Goal: Information Seeking & Learning: Find specific fact

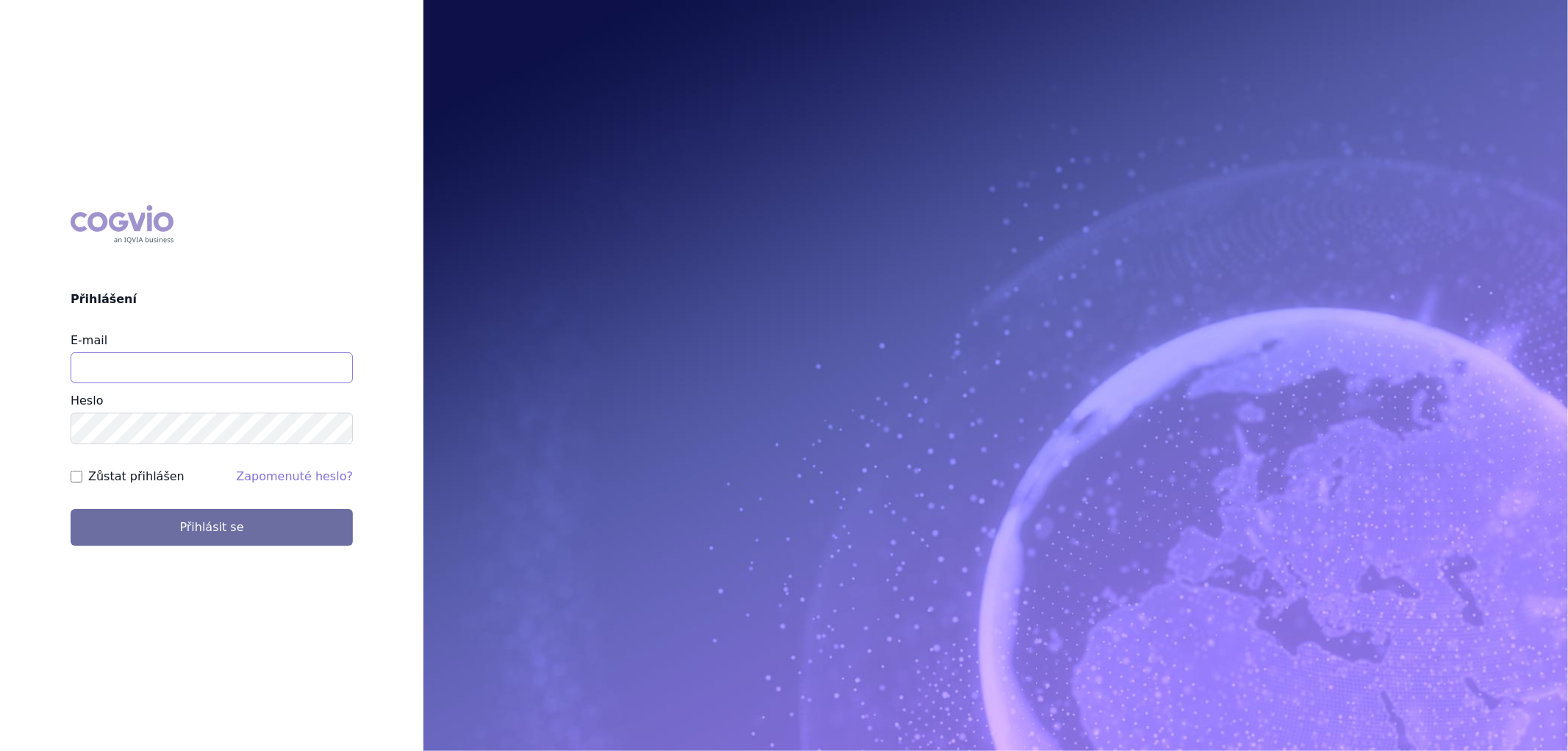
drag, startPoint x: 155, startPoint y: 368, endPoint x: 160, endPoint y: 374, distance: 7.8
click at [155, 368] on input "E-mail" at bounding box center [212, 367] width 282 height 31
type input "[PERSON_NAME][EMAIL_ADDRESS][DOMAIN_NAME]"
drag, startPoint x: 204, startPoint y: 372, endPoint x: 192, endPoint y: 371, distance: 12.0
click at [177, 371] on input "karolina.maresova@vzp.cz" at bounding box center [212, 367] width 282 height 31
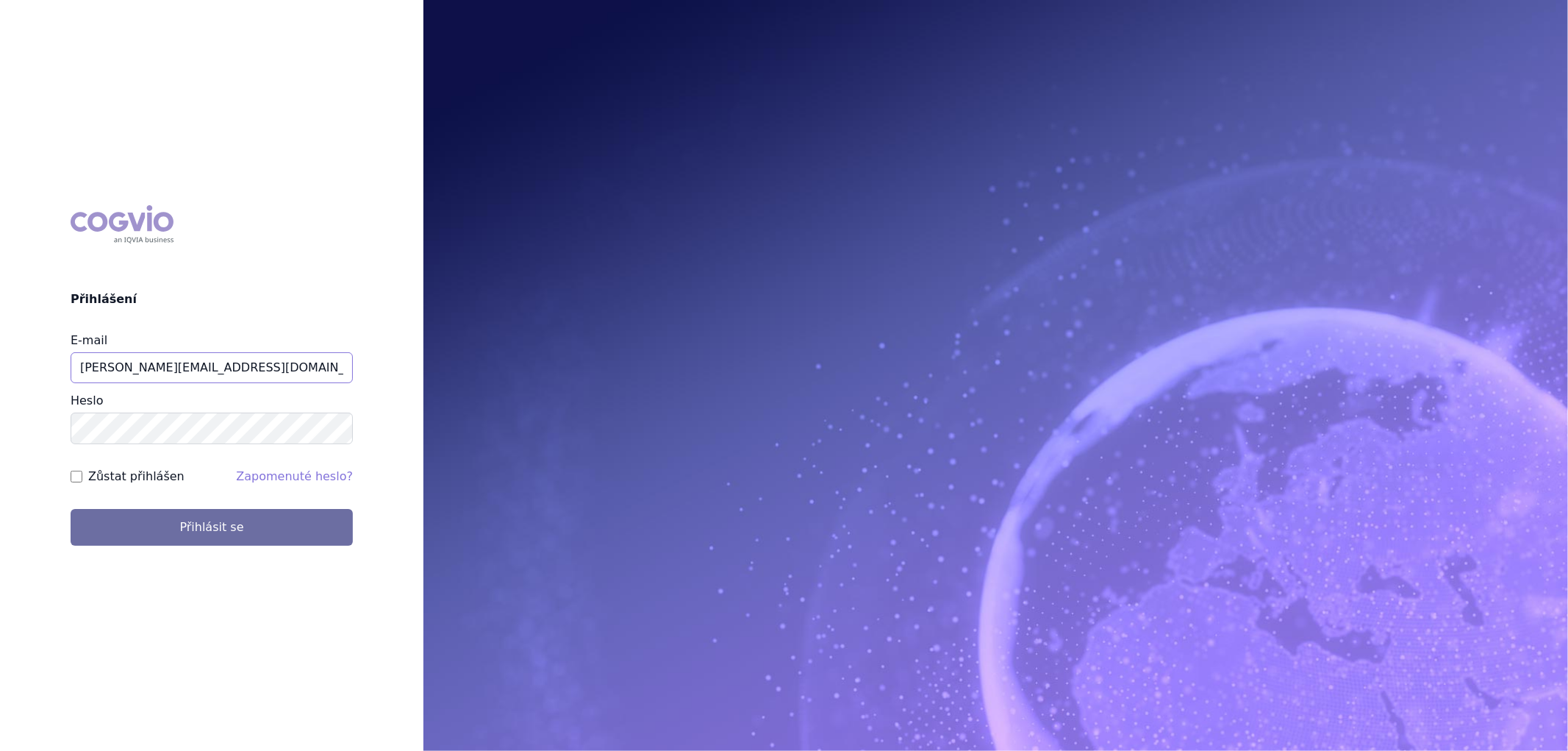
drag, startPoint x: 222, startPoint y: 368, endPoint x: -45, endPoint y: 344, distance: 268.1
click at [0, 344] on html "COGVIO Přihlášení E-mail karolina.maresova@vzp.cz Heslo Zůstat přihlášen Zapome…" at bounding box center [784, 376] width 1568 height 751
click at [118, 374] on input "E-mail" at bounding box center [212, 367] width 282 height 31
type input "karolina.vodickova@vzp.cz"
click at [71, 509] on button "Přihlásit se" at bounding box center [212, 528] width 282 height 37
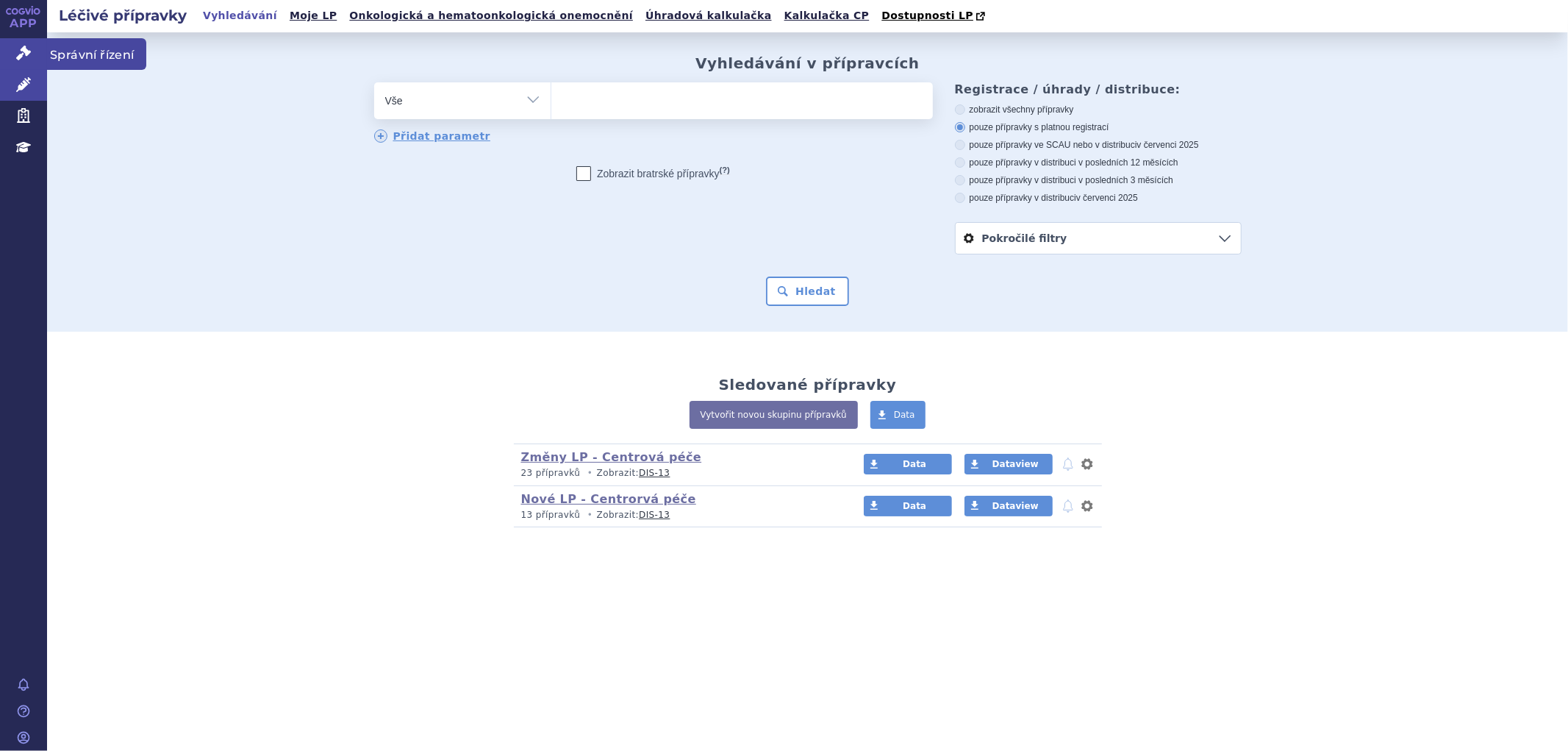
click at [15, 45] on link "Správní řízení" at bounding box center [24, 54] width 47 height 31
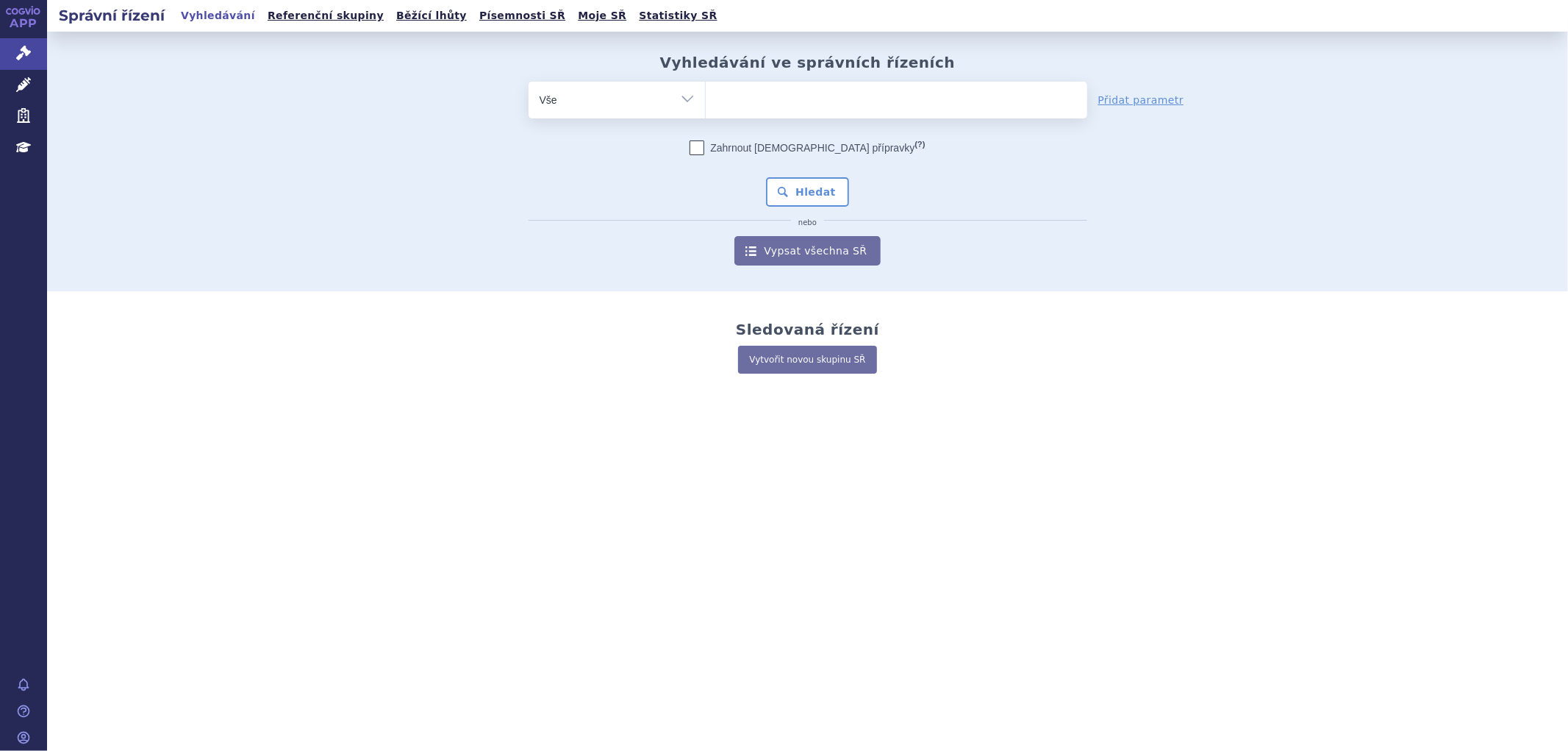
click at [776, 99] on ul at bounding box center [896, 97] width 381 height 31
click at [705, 99] on select at bounding box center [705, 99] width 1 height 37
paste input "SUKLS318214/2024"
type input "SUKLS318214/2024"
select select "SUKLS318214/2024"
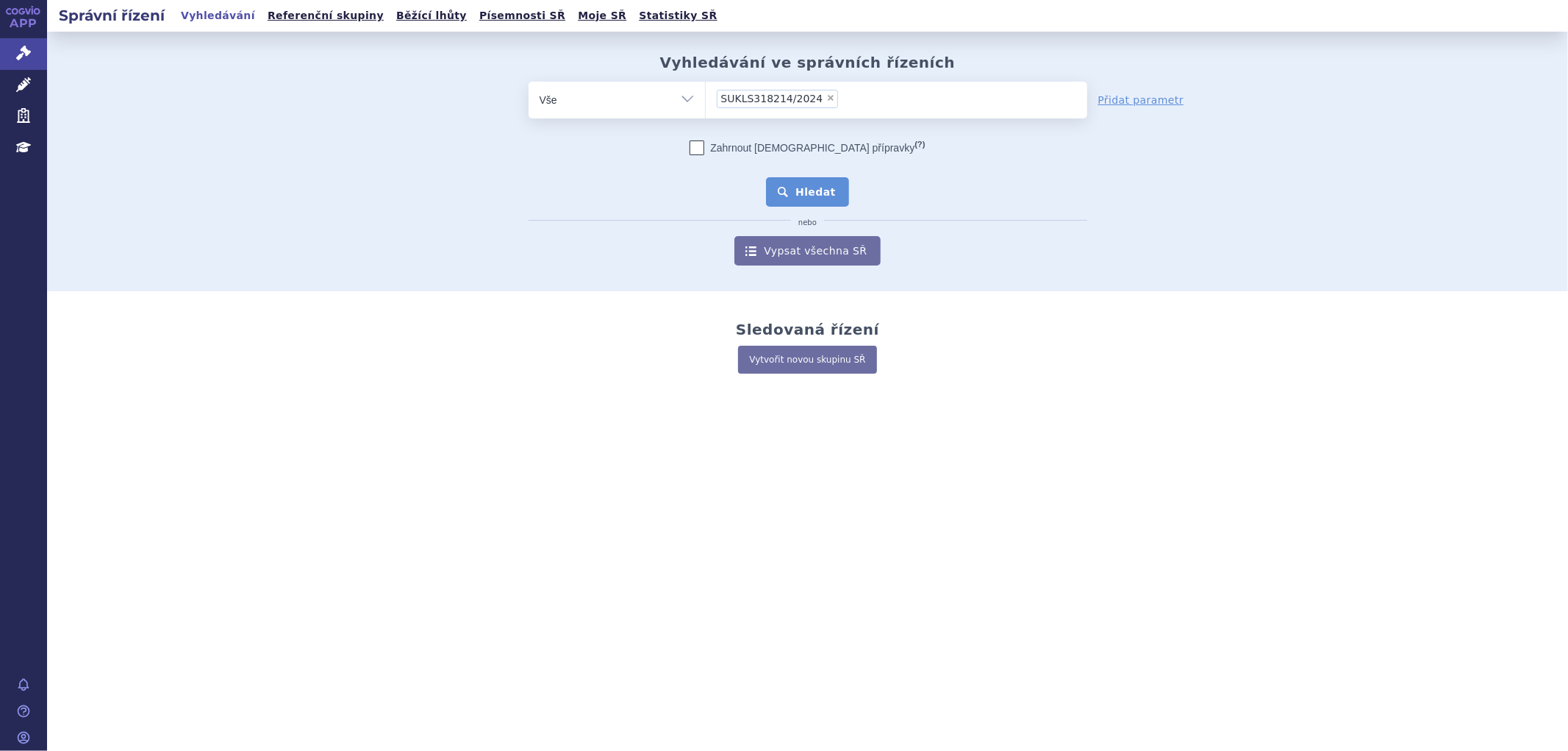
click at [804, 186] on button "Hledat" at bounding box center [807, 192] width 83 height 29
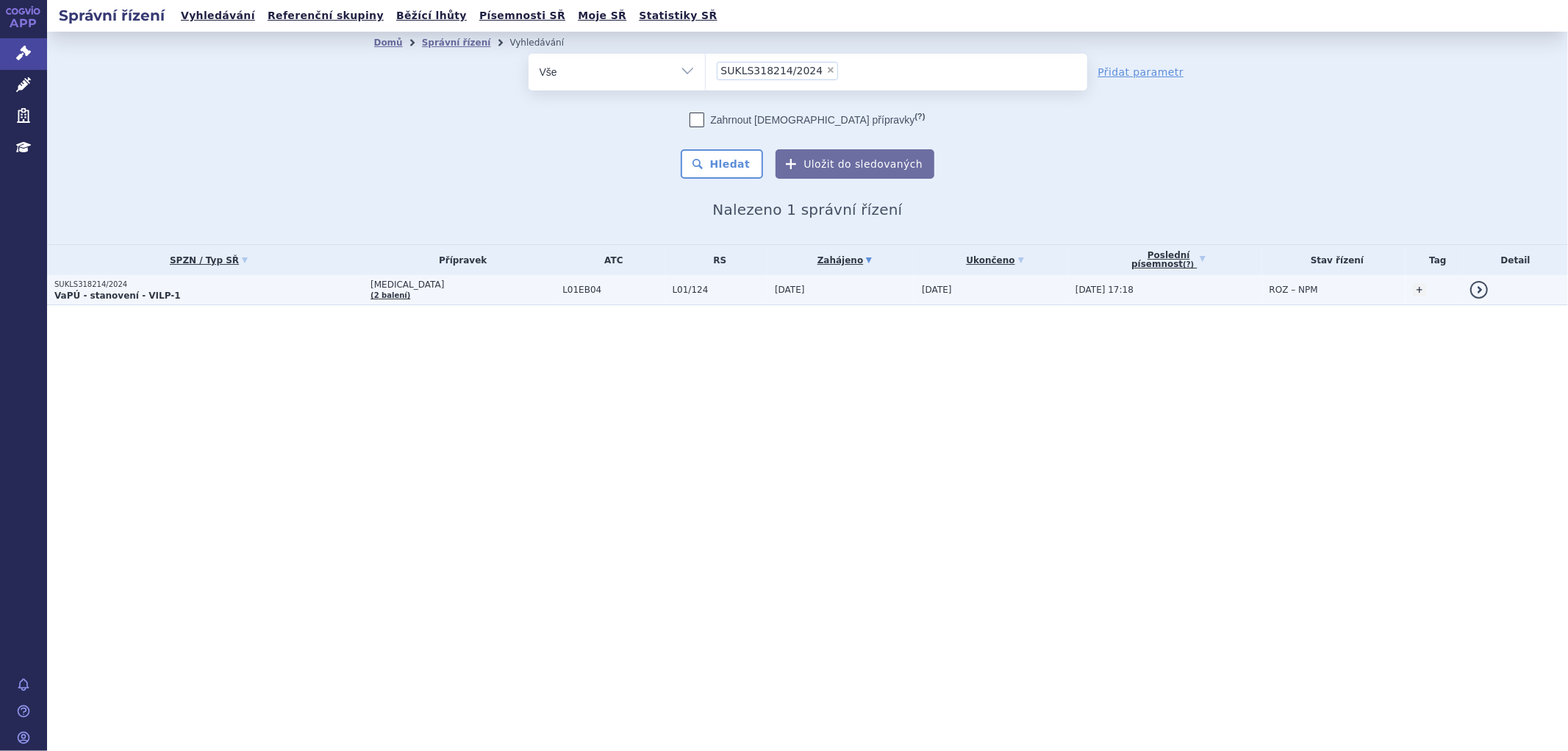
click at [770, 291] on td "05.12.2024" at bounding box center [841, 290] width 147 height 30
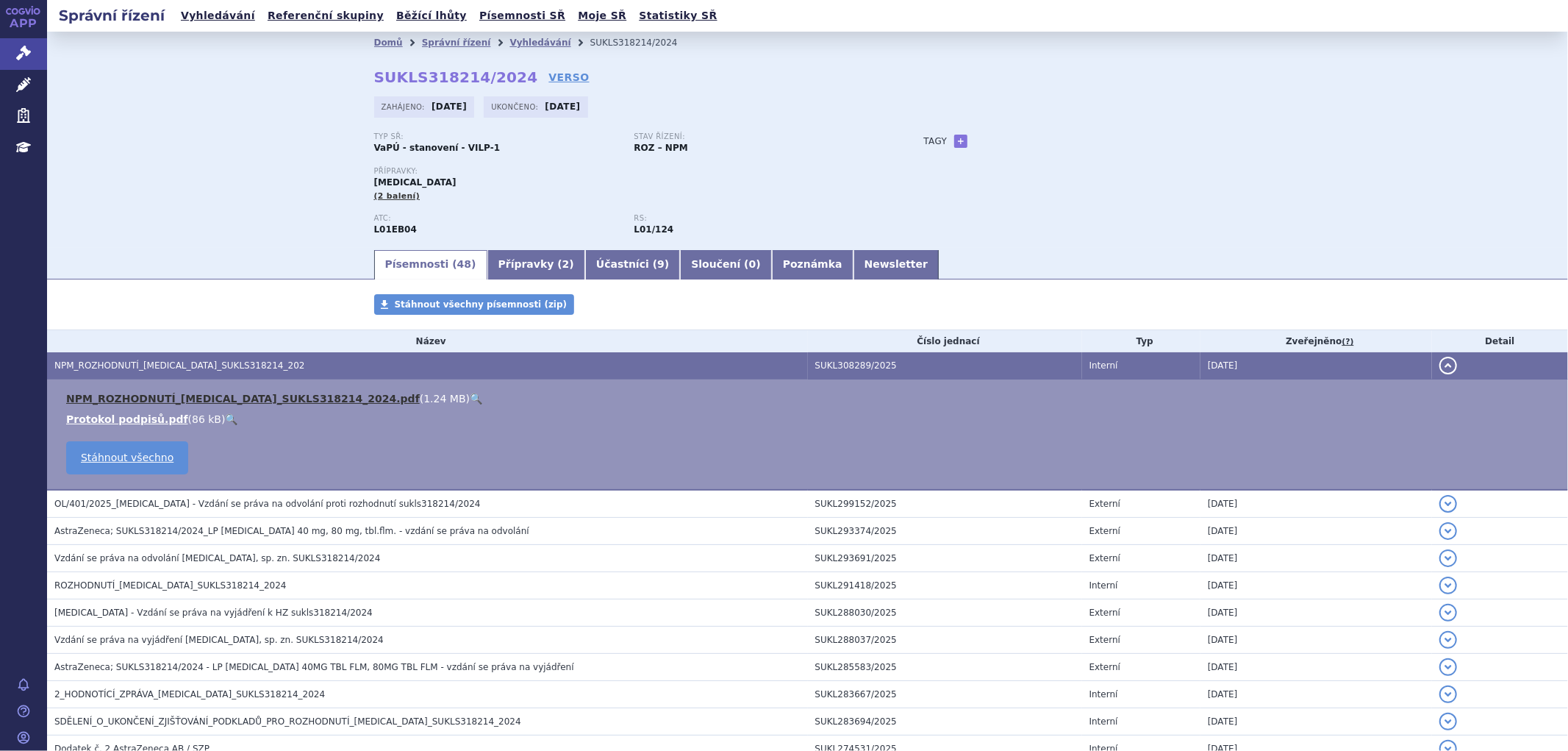
click at [198, 399] on link "NPM_ROZHODNUTÍ_[MEDICAL_DATA]_SUKLS318214_2024.pdf" at bounding box center [243, 398] width 354 height 12
